Goal: Find contact information: Find contact information

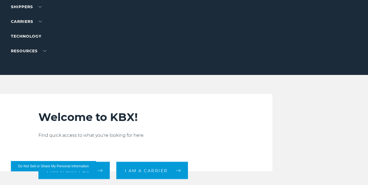
scroll to position [109, 0]
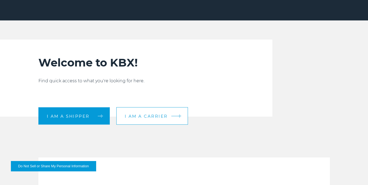
click at [158, 118] on span "I am a carrier" at bounding box center [146, 116] width 43 height 4
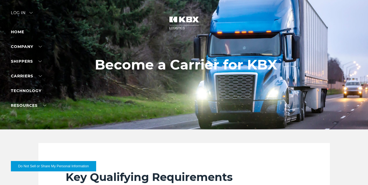
click at [211, 65] on h1 "Become a Carrier for KBX" at bounding box center [186, 65] width 183 height 16
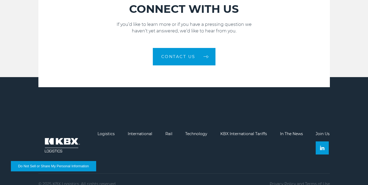
scroll to position [785, 0]
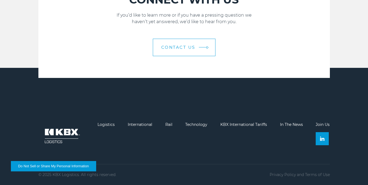
click at [194, 52] on link "Contact Us" at bounding box center [184, 47] width 63 height 17
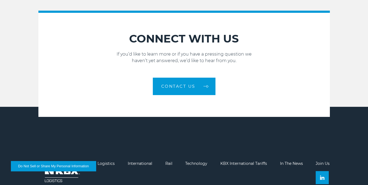
scroll to position [703, 0]
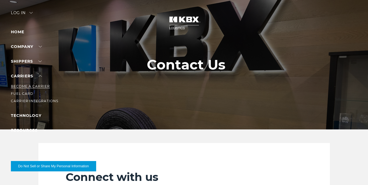
click at [40, 86] on link "Become a Carrier" at bounding box center [30, 86] width 39 height 4
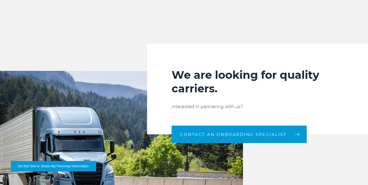
scroll to position [518, 0]
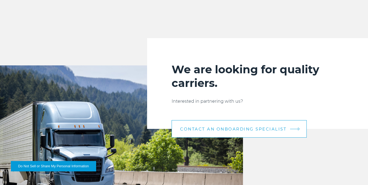
click at [233, 130] on span "CONTACT AN ONBOARDING SPECIALIST" at bounding box center [233, 129] width 107 height 4
click at [234, 129] on span "CONTACT AN ONBOARDING SPECIALIST" at bounding box center [233, 129] width 107 height 4
click at [211, 128] on span "CONTACT AN ONBOARDING SPECIALIST" at bounding box center [233, 129] width 107 height 4
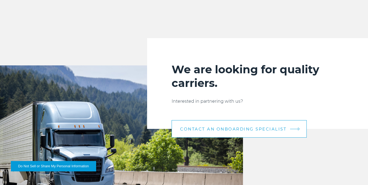
click at [211, 128] on span "CONTACT AN ONBOARDING SPECIALIST" at bounding box center [233, 129] width 107 height 4
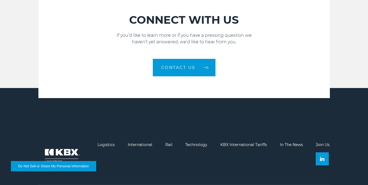
scroll to position [785, 0]
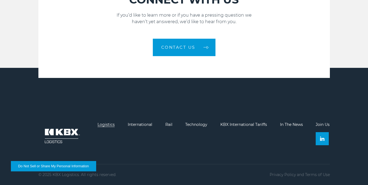
click at [106, 124] on link "Logistics" at bounding box center [106, 124] width 17 height 5
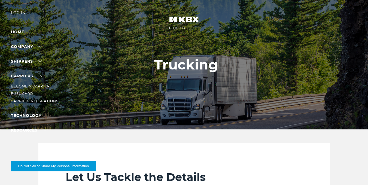
click at [38, 101] on link "Carrier Integrations" at bounding box center [34, 101] width 47 height 4
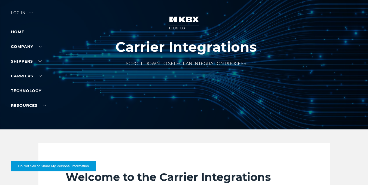
click at [33, 13] on img at bounding box center [30, 13] width 3 height 2
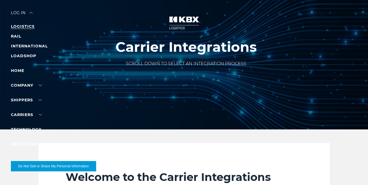
click at [26, 26] on link "LOGISTICS" at bounding box center [23, 26] width 24 height 5
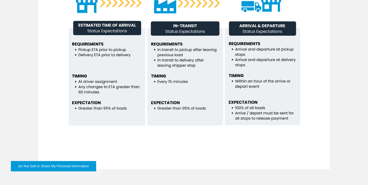
scroll to position [409, 0]
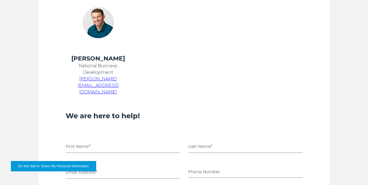
scroll to position [273, 0]
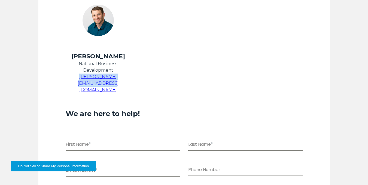
drag, startPoint x: 136, startPoint y: 77, endPoint x: 66, endPoint y: 77, distance: 69.8
click at [66, 77] on td "Chris Kein National Business Development chris.kein@kbxlogistics.com" at bounding box center [98, 75] width 79 height 47
copy span "chris.kein@kbxlogistics.com"
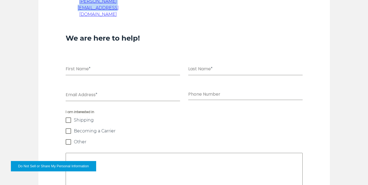
scroll to position [355, 0]
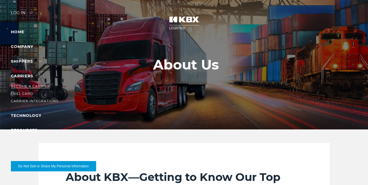
click at [22, 87] on link "Become a Carrier" at bounding box center [30, 86] width 39 height 4
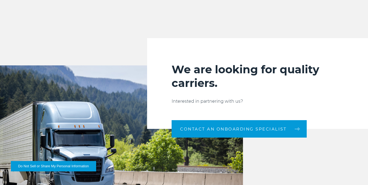
scroll to position [545, 0]
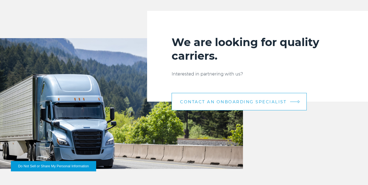
click at [247, 98] on link "CONTACT AN ONBOARDING SPECIALIST" at bounding box center [239, 101] width 135 height 17
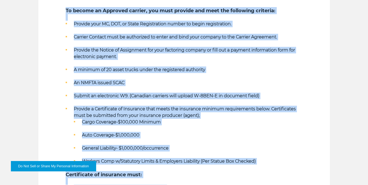
scroll to position [218, 0]
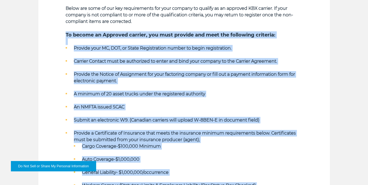
drag, startPoint x: 115, startPoint y: 104, endPoint x: 65, endPoint y: 37, distance: 83.9
click at [65, 37] on section "Key Qualifying Requirements Along with Active Common and/or Contract Authority …" at bounding box center [184, 108] width 292 height 367
copy div "To become an Approved carrier, you must provide and meet the following criteria…"
